Goal: Transaction & Acquisition: Book appointment/travel/reservation

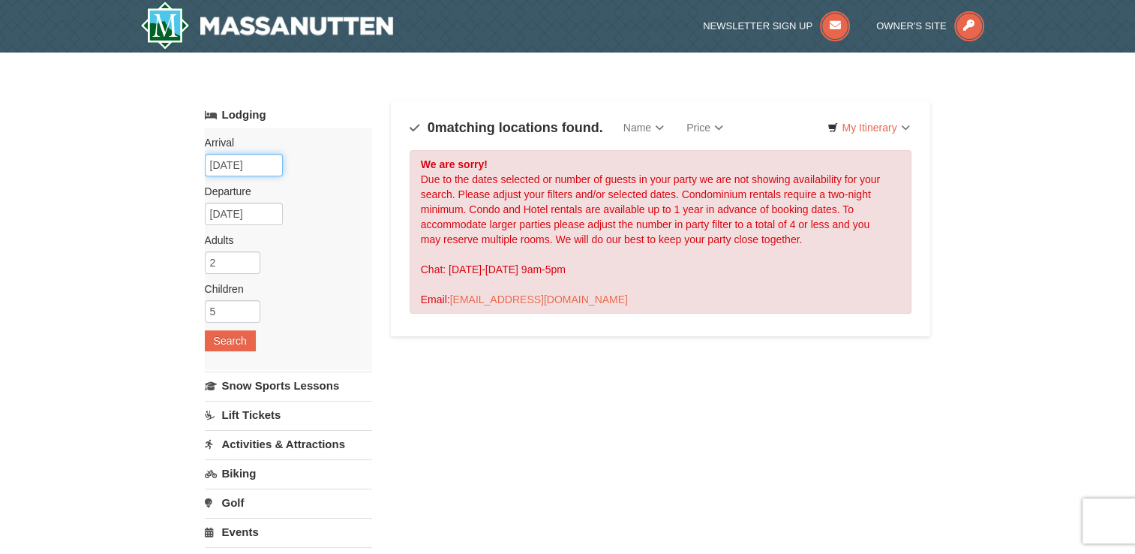
click at [257, 167] on input "01/25/2026" at bounding box center [244, 165] width 78 height 23
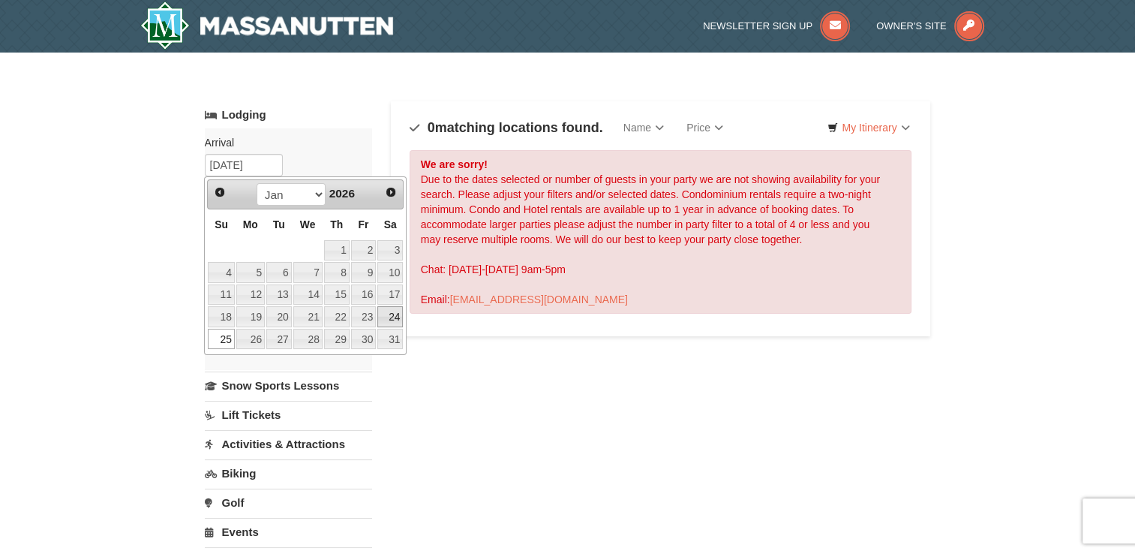
click at [386, 320] on link "24" at bounding box center [390, 316] width 26 height 21
type input "01/24/2026"
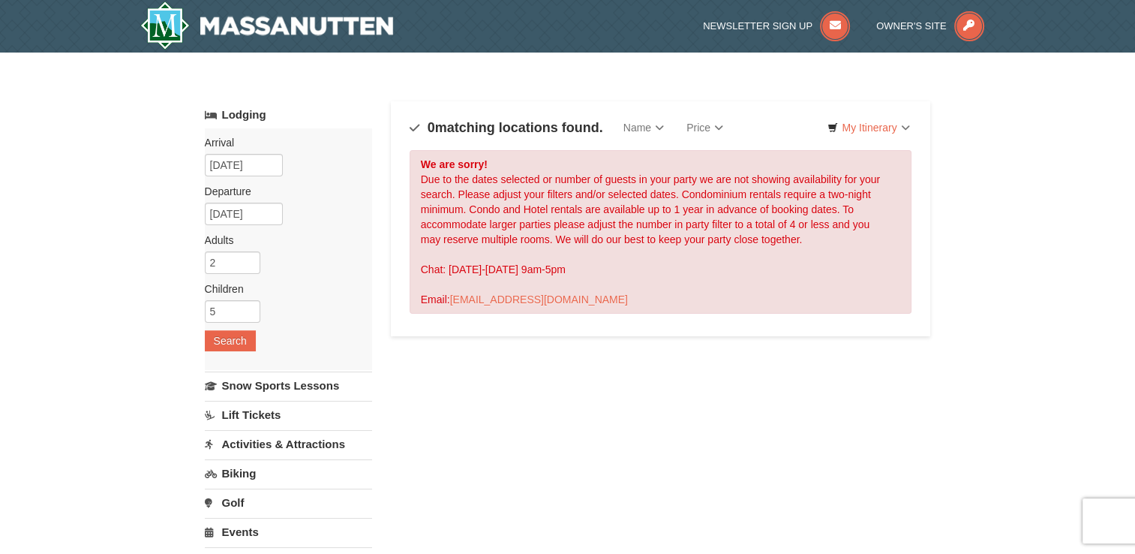
click at [229, 353] on div "Arrival Please format dates MM/DD/YYYY Please format dates MM/DD/YYYY 01/24/202…" at bounding box center [288, 249] width 167 height 242
click at [225, 346] on button "Search" at bounding box center [230, 340] width 51 height 21
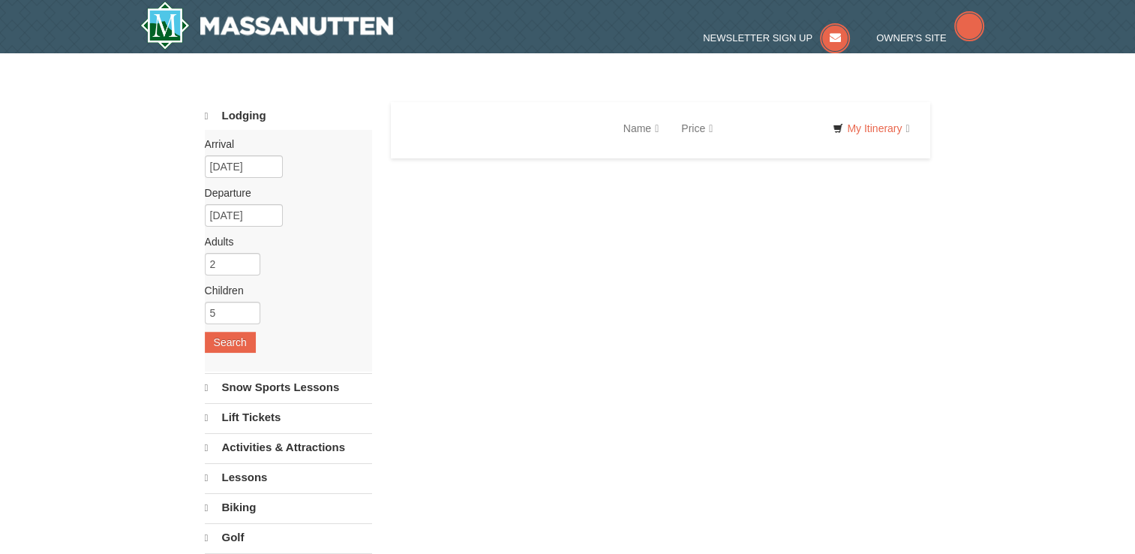
select select "10"
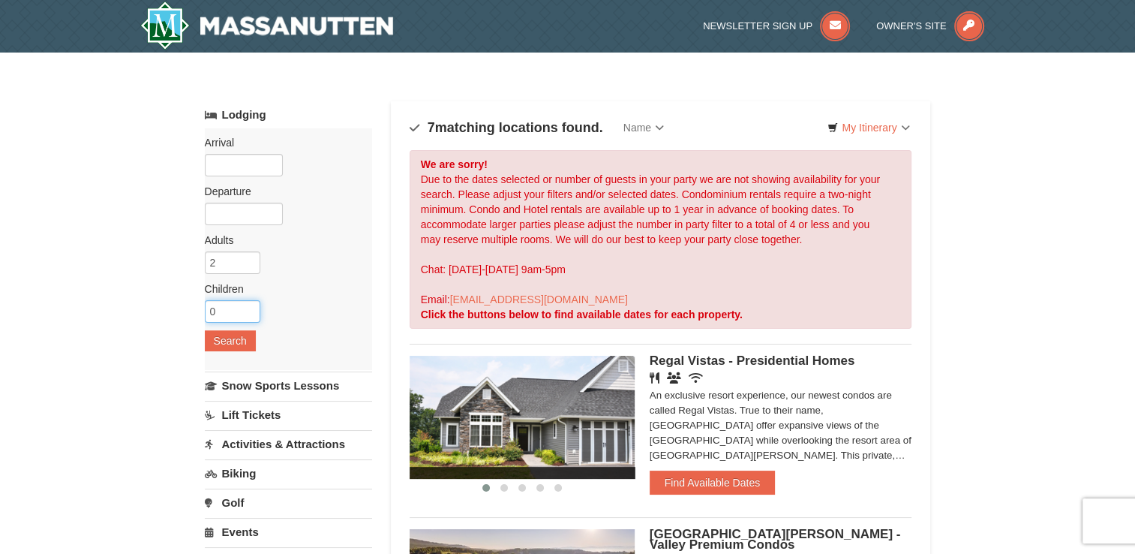
click at [230, 306] on input "0" at bounding box center [233, 311] width 56 height 23
type input "5"
click at [219, 337] on button "Search" at bounding box center [230, 340] width 51 height 21
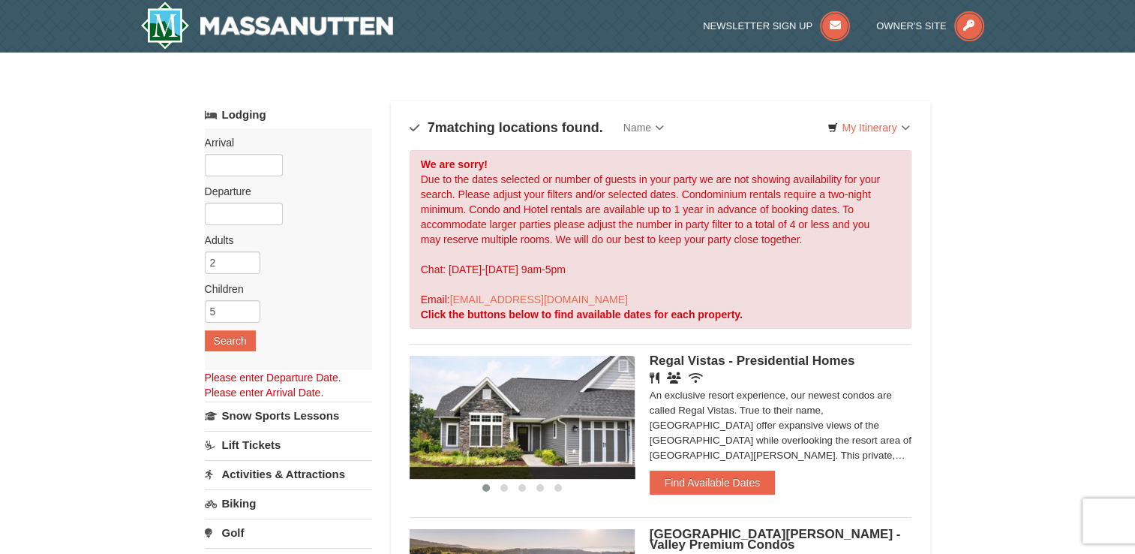
click at [240, 176] on div "Arrival Please format dates MM/DD/YYYY Please format dates MM/DD/YYYY Departure…" at bounding box center [288, 249] width 167 height 242
click at [240, 170] on input "text" at bounding box center [244, 165] width 78 height 23
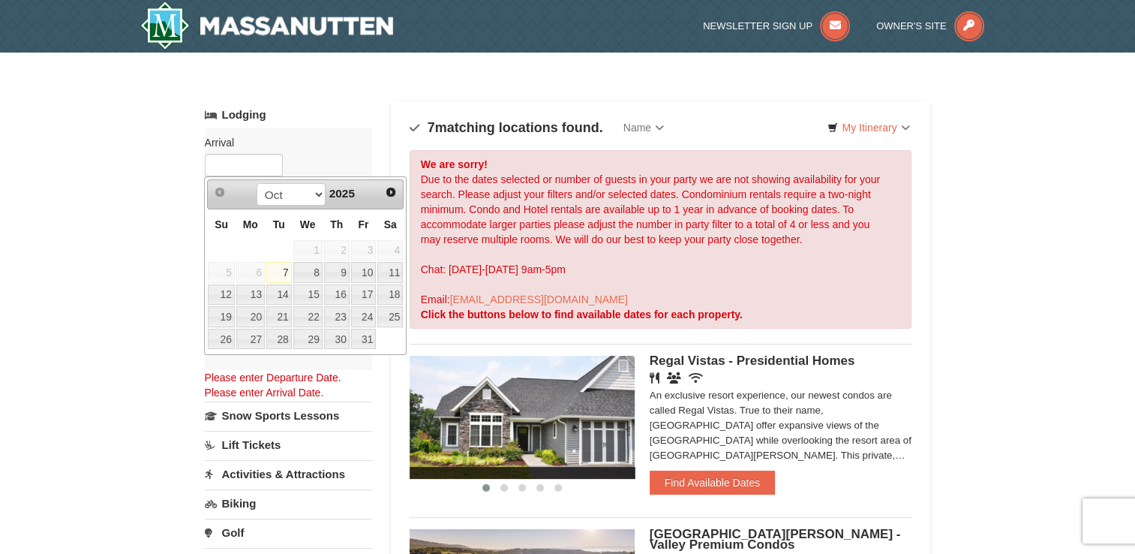
click at [400, 190] on link "Next" at bounding box center [391, 192] width 21 height 21
click at [400, 190] on link "Next" at bounding box center [391, 192] width 23 height 23
click at [387, 308] on link "24" at bounding box center [390, 316] width 26 height 21
type input "01/24/2026"
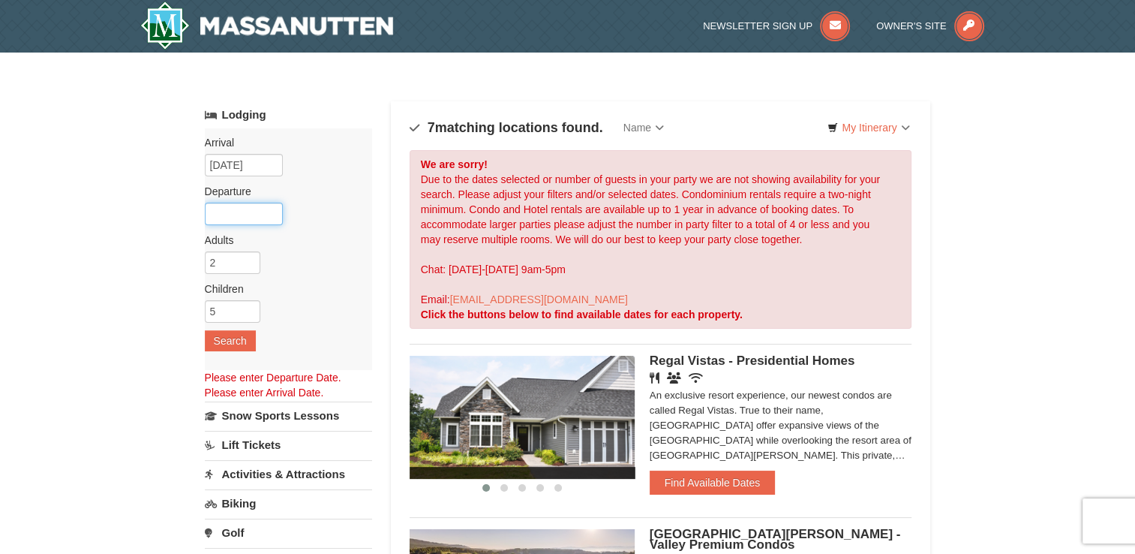
click at [252, 209] on input "text" at bounding box center [244, 214] width 78 height 23
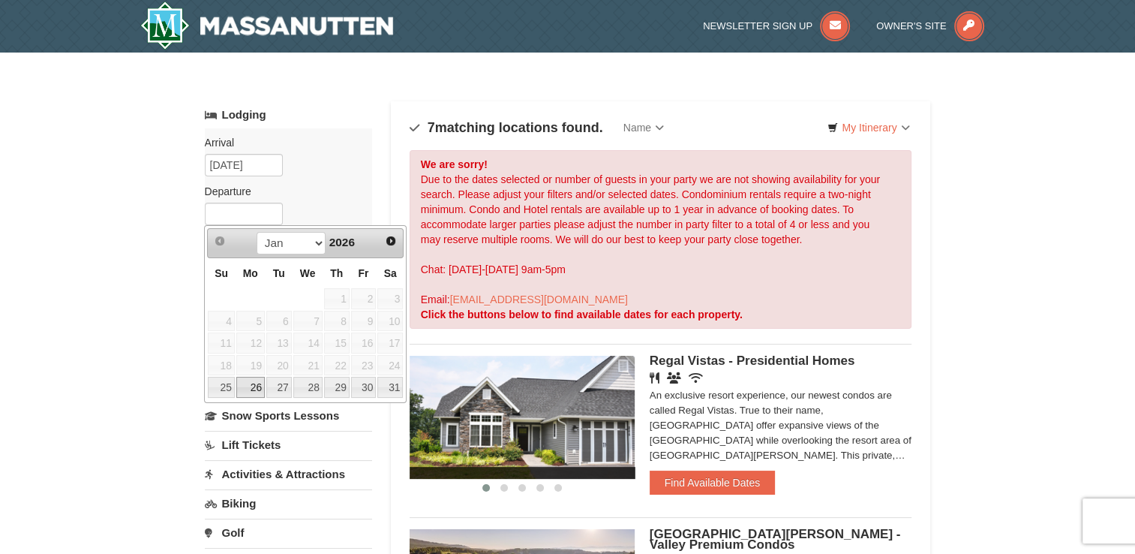
click at [249, 386] on link "26" at bounding box center [250, 387] width 29 height 21
type input "[DATE]"
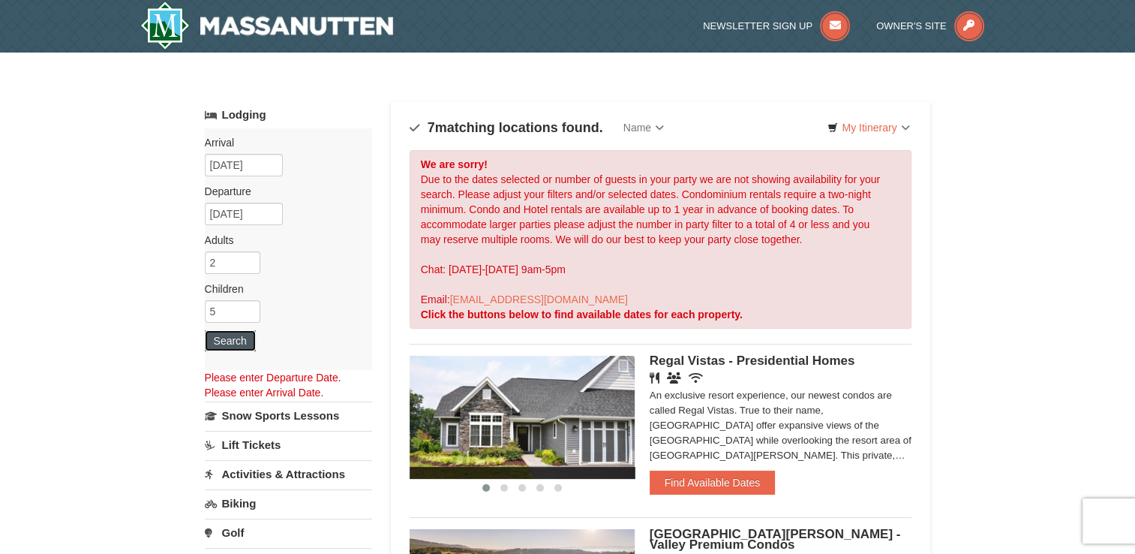
click at [228, 344] on button "Search" at bounding box center [230, 340] width 51 height 21
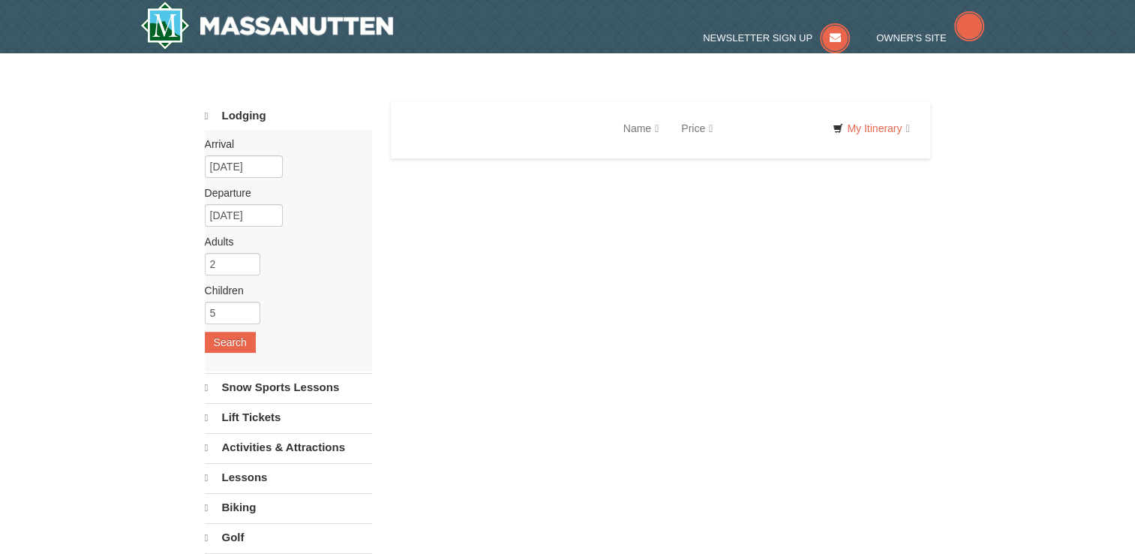
select select "10"
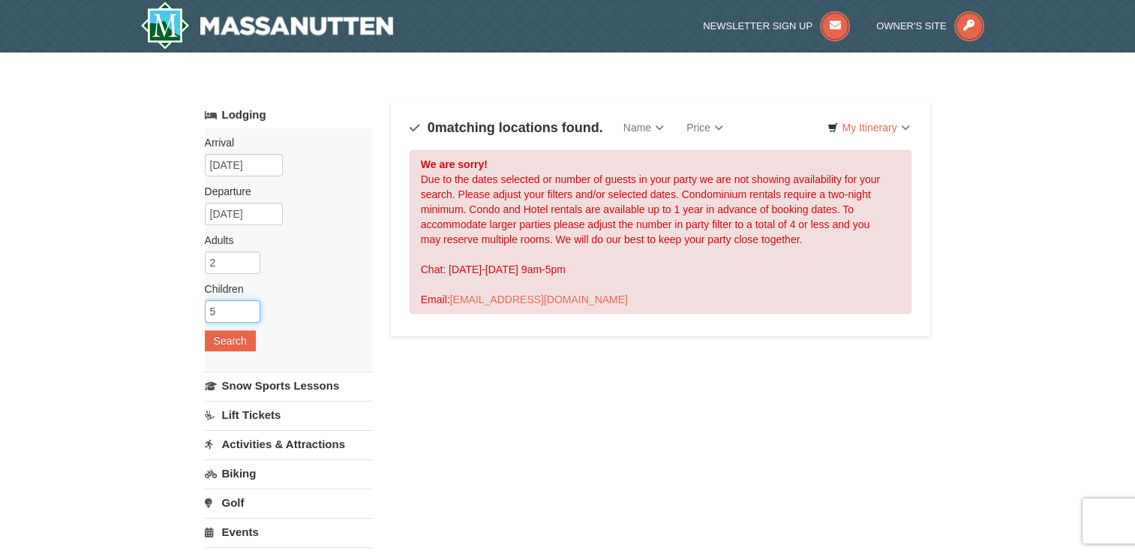
drag, startPoint x: 229, startPoint y: 302, endPoint x: 210, endPoint y: 302, distance: 18.8
click at [210, 302] on input "5" at bounding box center [233, 311] width 56 height 23
type input "2"
click at [242, 161] on input "[DATE]" at bounding box center [244, 165] width 78 height 23
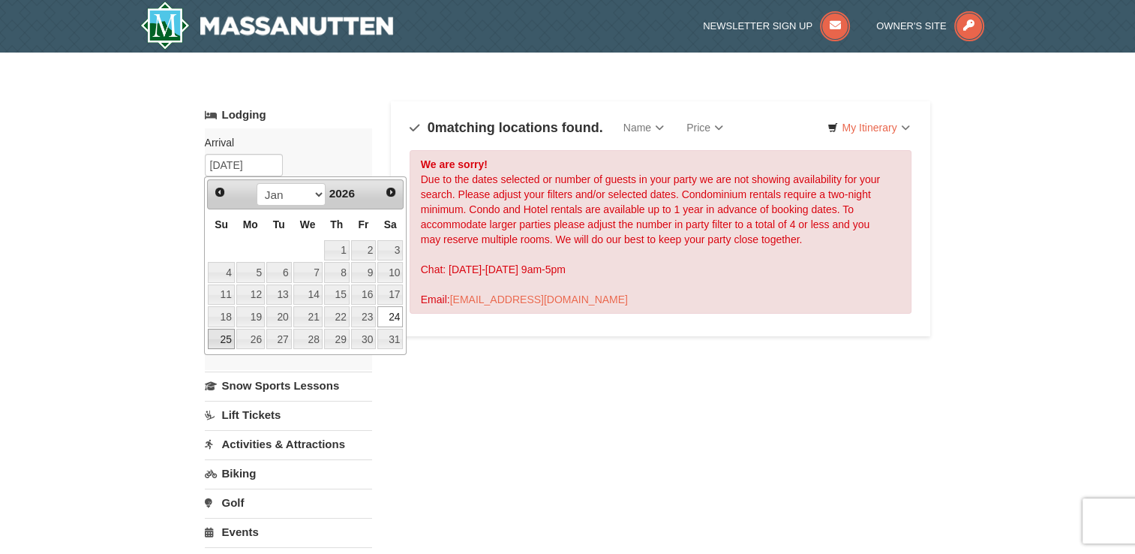
click at [224, 338] on link "25" at bounding box center [221, 339] width 26 height 21
type input "01/25/2026"
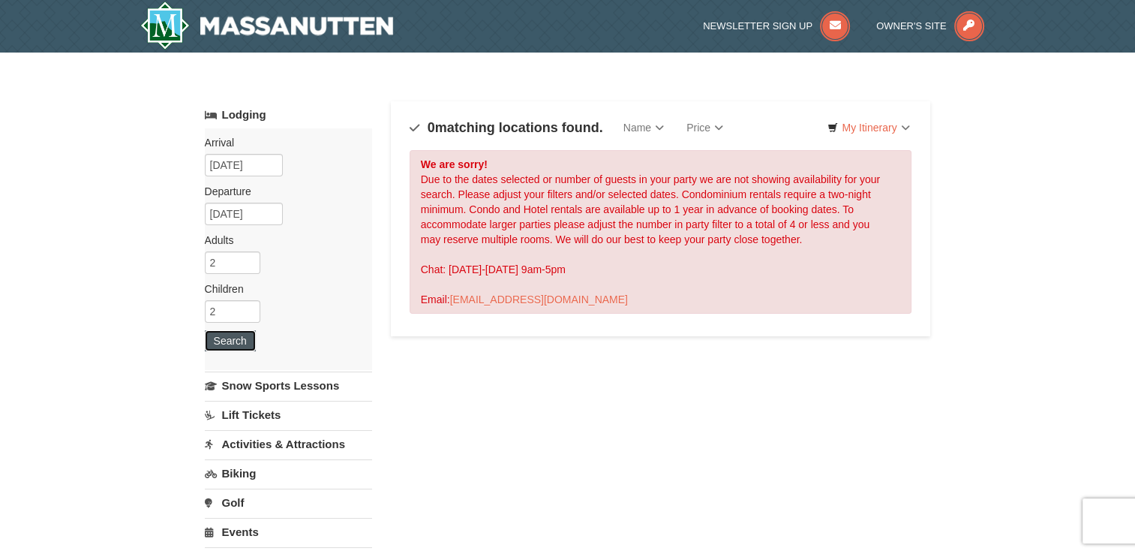
click at [224, 341] on button "Search" at bounding box center [230, 340] width 51 height 21
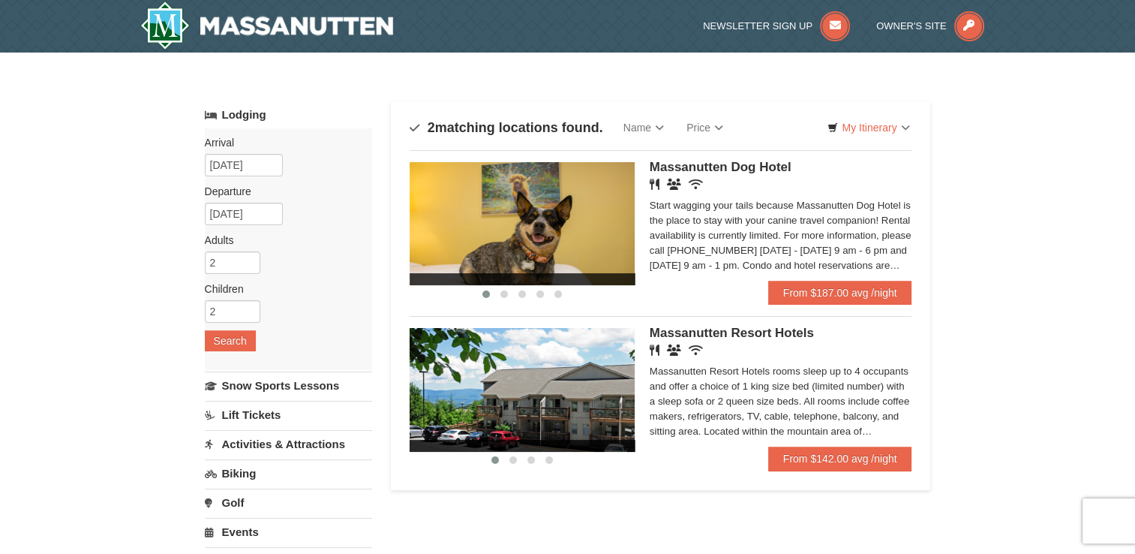
click at [865, 402] on div "Massanutten Resort Hotels rooms sleep up to 4 occupants and offer a choice of 1…" at bounding box center [781, 401] width 263 height 75
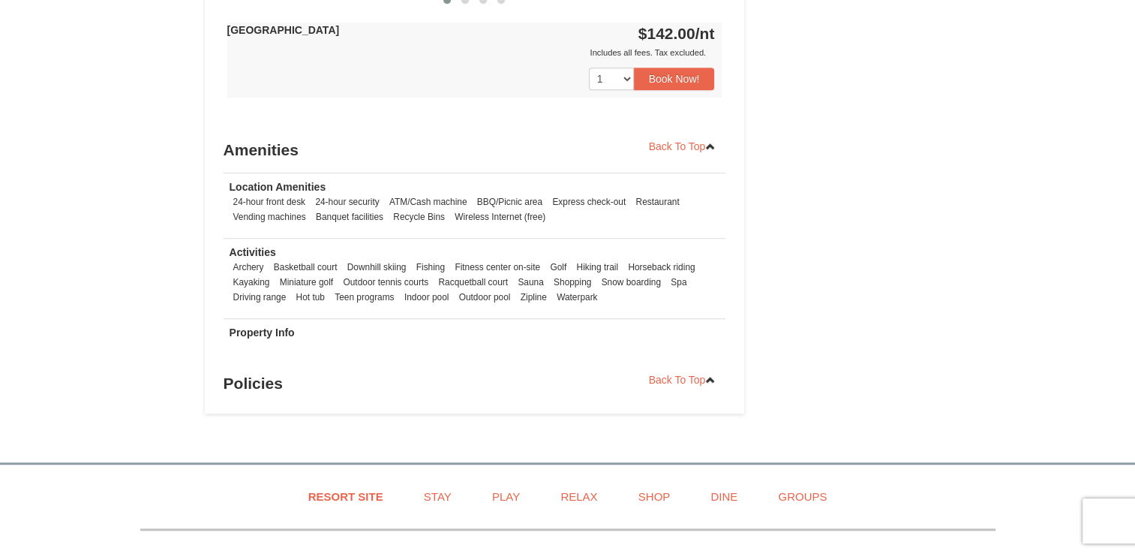
scroll to position [927, 0]
